Goal: Task Accomplishment & Management: Manage account settings

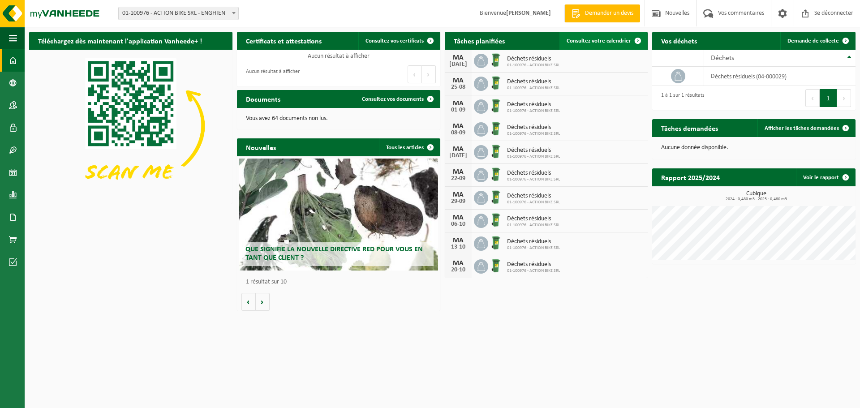
click at [580, 43] on font "Consultez votre calendrier" at bounding box center [599, 41] width 64 height 6
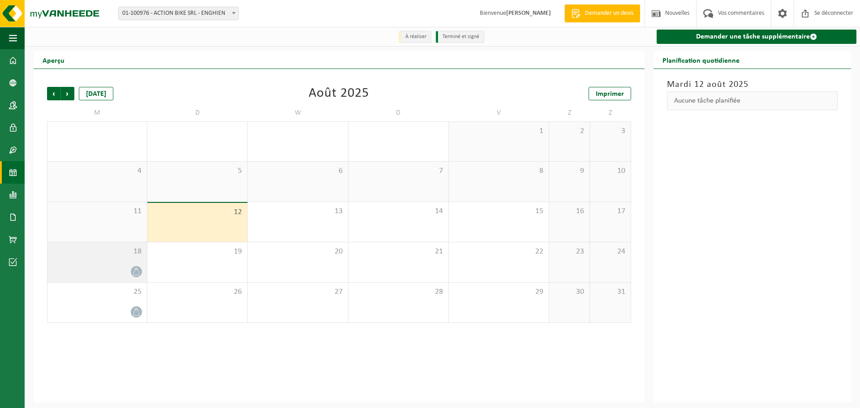
click at [78, 266] on div at bounding box center [97, 272] width 90 height 12
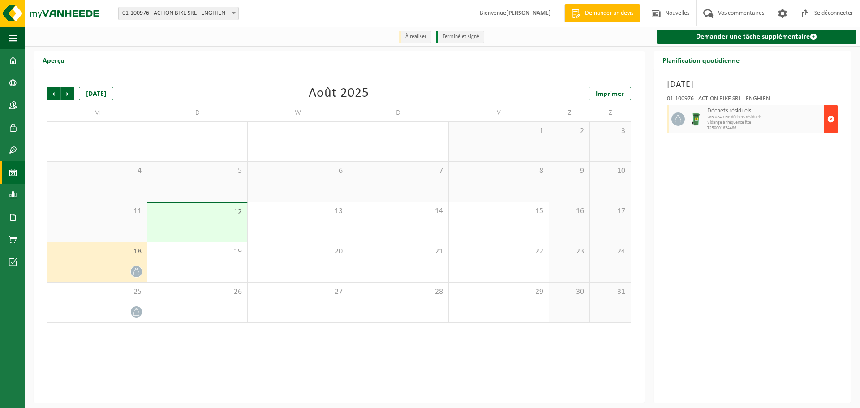
click at [826, 124] on button "button" at bounding box center [830, 119] width 13 height 29
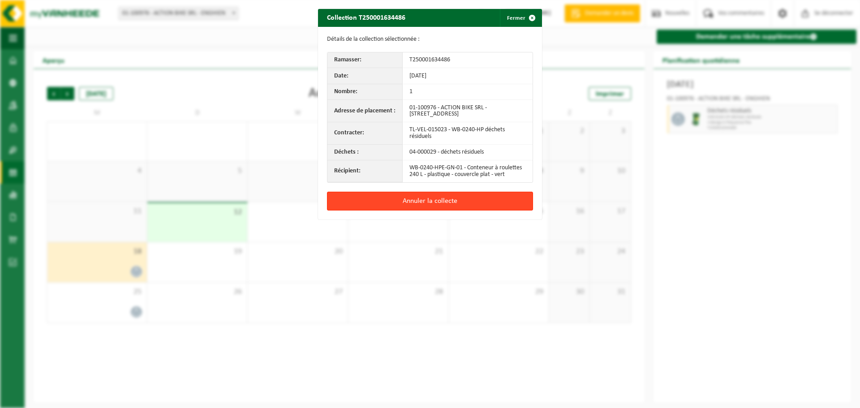
click at [460, 205] on button "Annuler la collecte" at bounding box center [430, 201] width 206 height 19
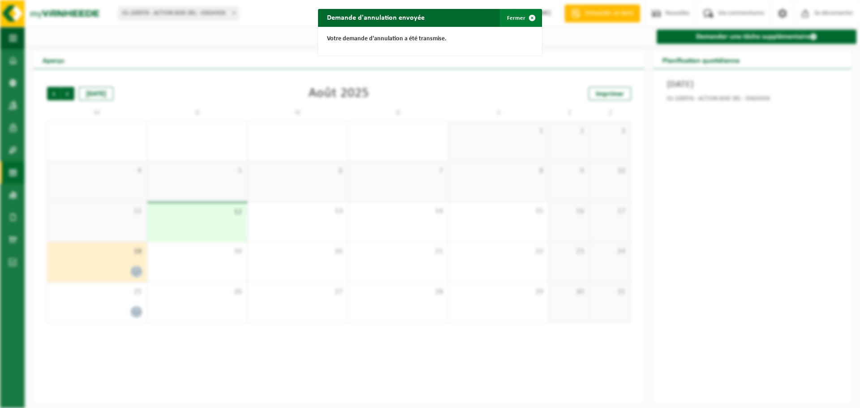
click at [515, 15] on font "Fermer" at bounding box center [516, 18] width 18 height 6
